Goal: Browse casually: Explore the website without a specific task or goal

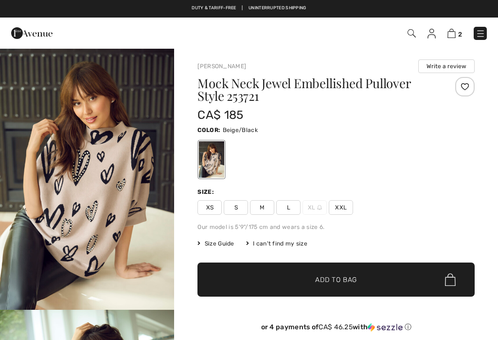
checkbox input "true"
click at [106, 184] on img "1 / 6" at bounding box center [87, 179] width 174 height 262
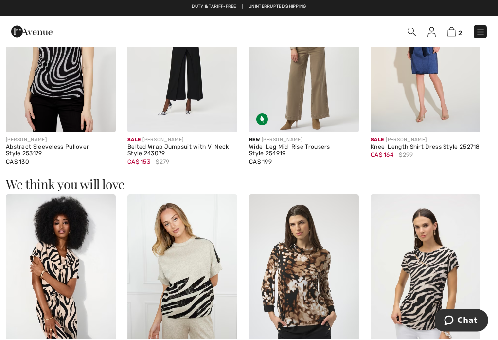
scroll to position [934, 0]
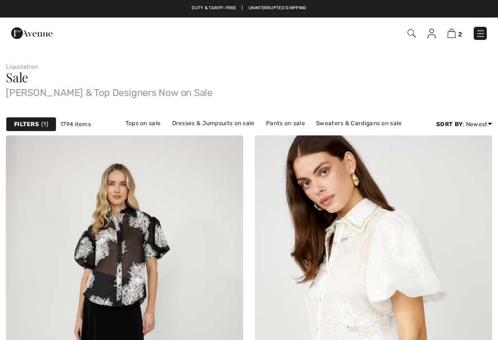
checkbox input "true"
